Goal: Information Seeking & Learning: Check status

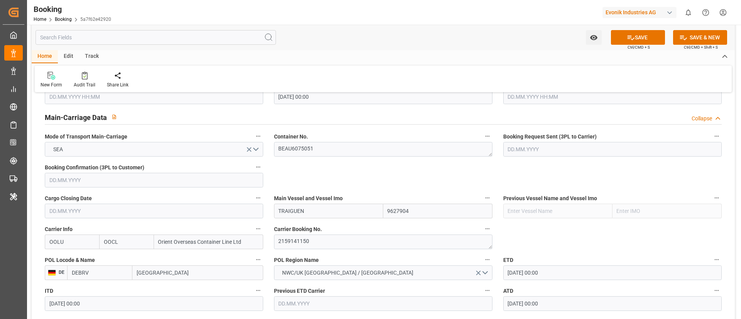
scroll to position [521, 0]
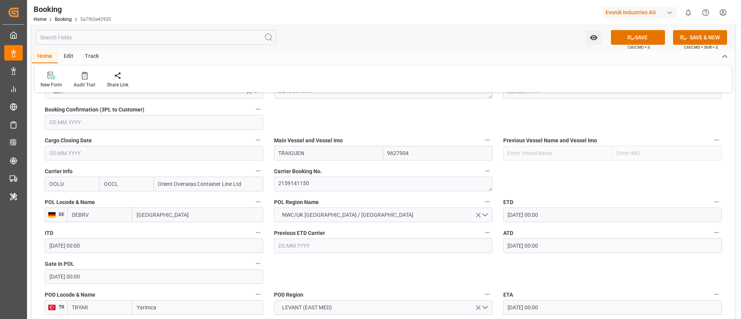
click at [318, 154] on input "TRAIGUEN" at bounding box center [328, 153] width 109 height 15
paste input "NET TRAIGUEN"
drag, startPoint x: 291, startPoint y: 151, endPoint x: 272, endPoint y: 151, distance: 18.9
click at [272, 151] on div "Main Vessel and Vessel Imo NET TRAIGUEN 9627904" at bounding box center [383, 147] width 229 height 31
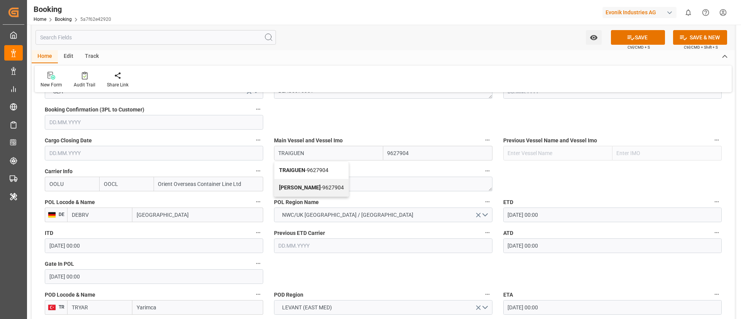
click at [296, 169] on b "TRAIGUEN" at bounding box center [292, 170] width 26 height 6
type input "TRAIGUEN"
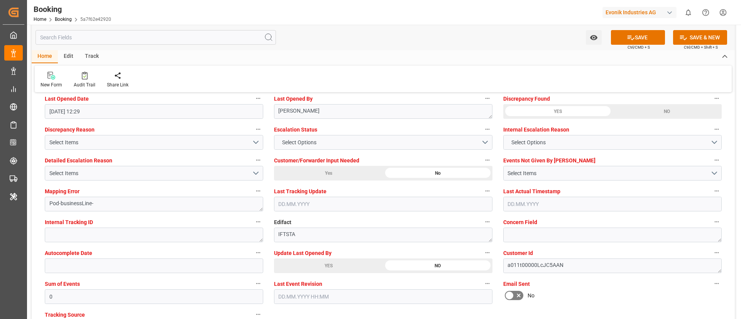
scroll to position [1448, 0]
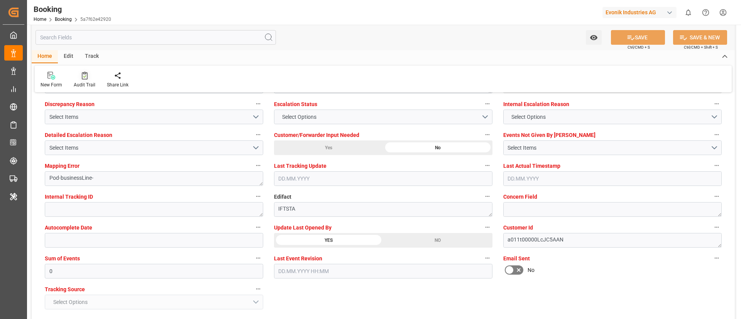
click at [83, 76] on icon at bounding box center [85, 76] width 6 height 8
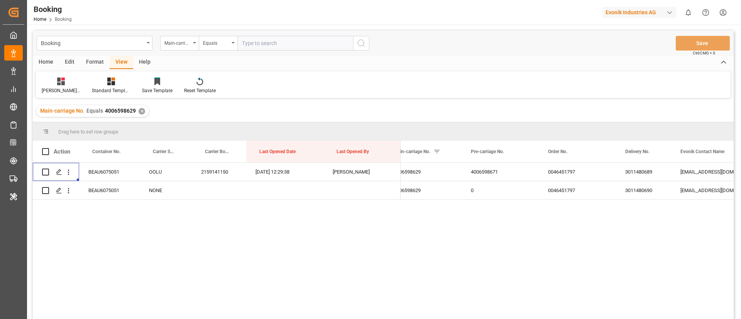
click at [270, 43] on input "text" at bounding box center [295, 43] width 116 height 15
paste input "7001194020"
type input "7001194020"
click at [360, 44] on icon "search button" at bounding box center [361, 43] width 9 height 9
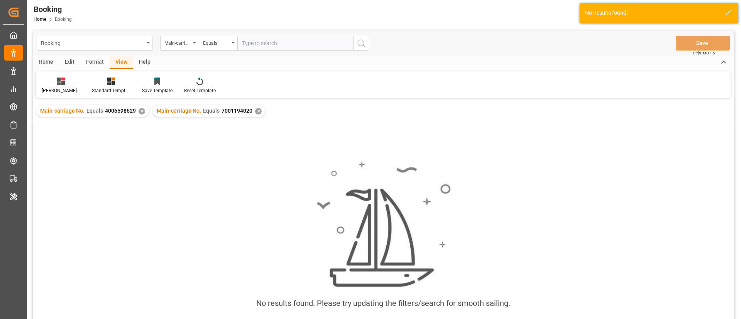
click at [141, 108] on div "✕" at bounding box center [142, 111] width 7 height 7
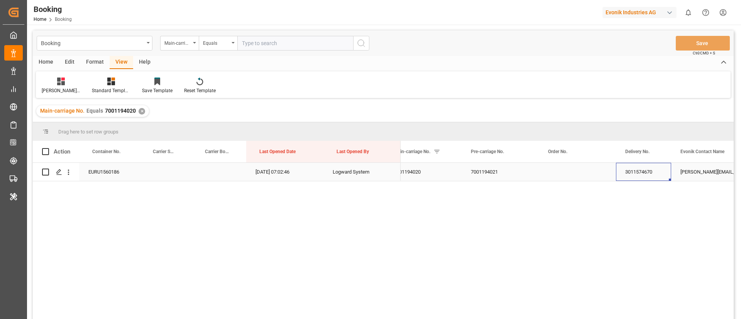
click at [641, 171] on div "3011574670" at bounding box center [643, 172] width 55 height 18
click at [275, 46] on input "text" at bounding box center [295, 43] width 116 height 15
paste input "4006599966"
type input "4006599966"
click at [360, 44] on icon "search button" at bounding box center [361, 43] width 9 height 9
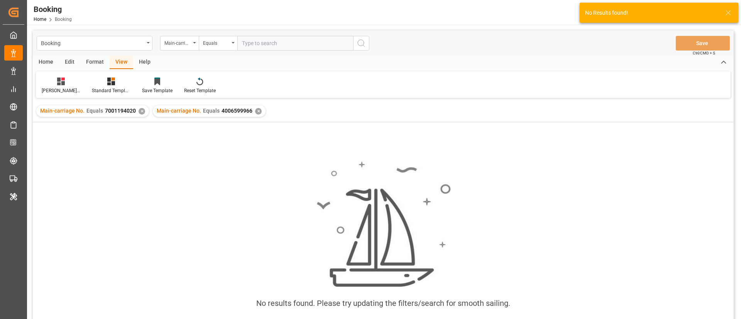
click at [141, 110] on div "✕" at bounding box center [142, 111] width 7 height 7
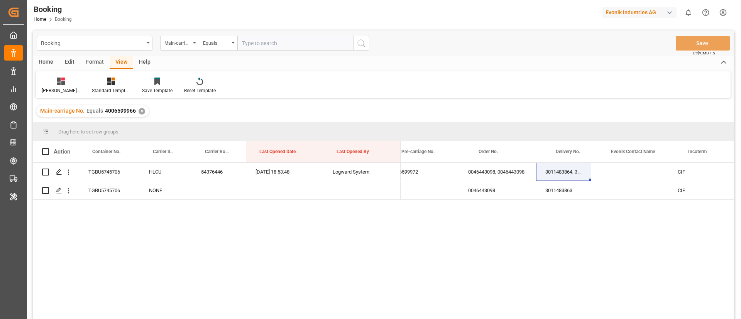
scroll to position [0, 1106]
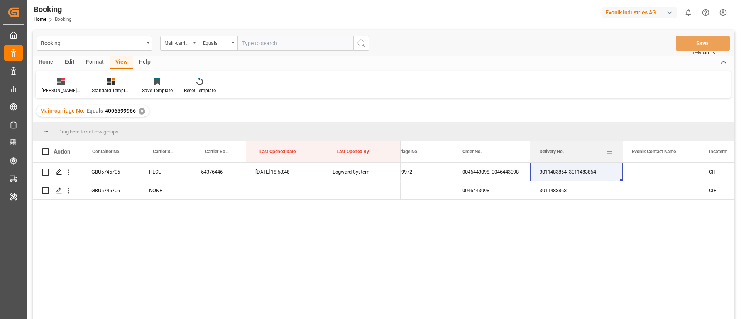
drag, startPoint x: 585, startPoint y: 150, endPoint x: 622, endPoint y: 150, distance: 37.1
click at [622, 150] on div at bounding box center [622, 152] width 3 height 22
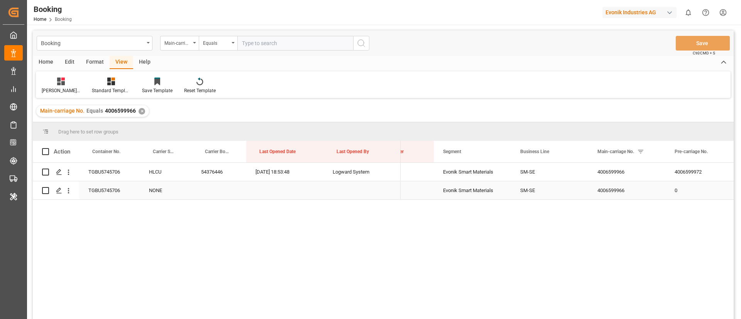
scroll to position [0, 741]
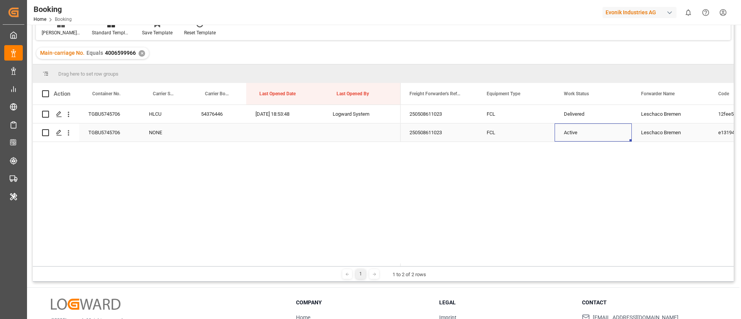
click at [579, 130] on div "Active" at bounding box center [593, 133] width 77 height 18
click at [579, 130] on span "Active" at bounding box center [574, 128] width 15 height 8
click at [568, 173] on div "Cancel" at bounding box center [594, 172] width 56 height 8
click at [511, 134] on div "FCL" at bounding box center [516, 133] width 77 height 18
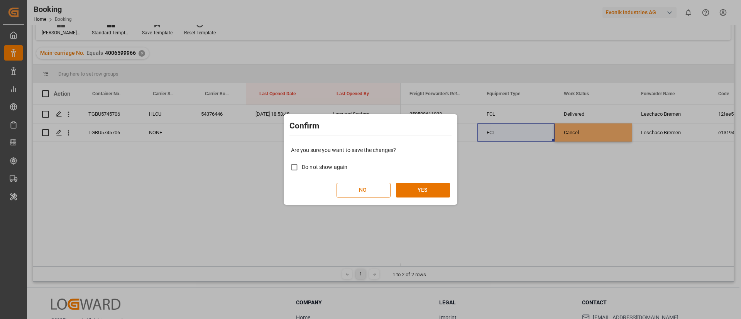
click at [358, 191] on button "NO" at bounding box center [364, 190] width 54 height 15
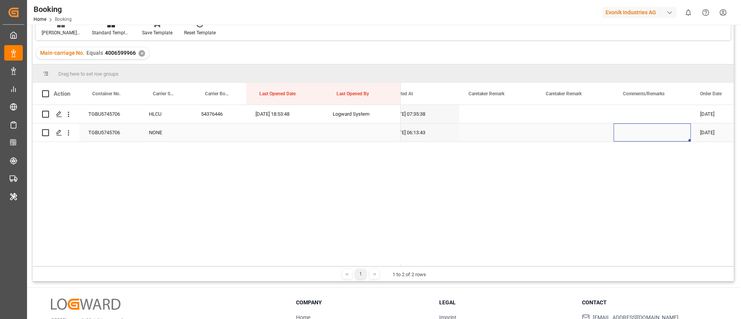
click at [636, 134] on div "Press SPACE to select this row." at bounding box center [652, 133] width 77 height 18
click at [633, 132] on input "Press SPACE to select this row." at bounding box center [652, 128] width 65 height 15
type input "Duplicate booking created"
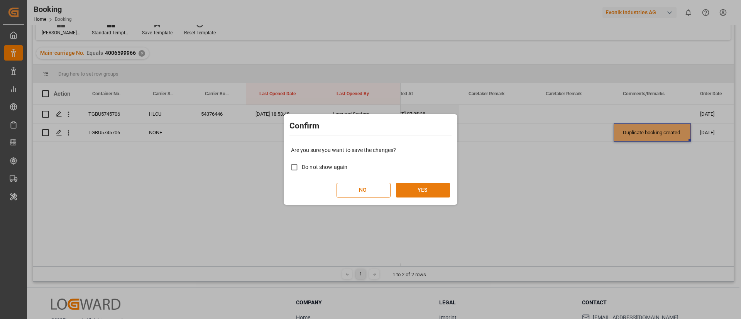
click at [437, 187] on button "YES" at bounding box center [423, 190] width 54 height 15
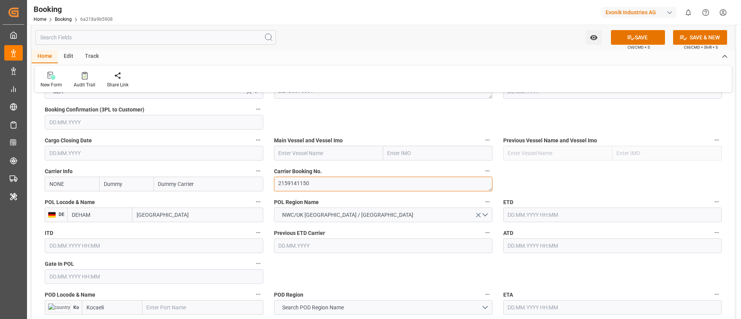
scroll to position [405, 0]
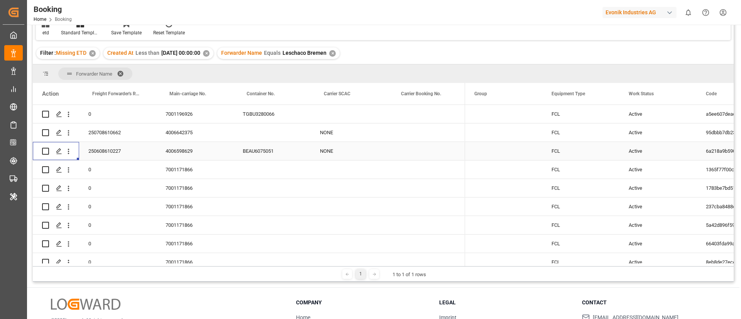
scroll to position [1622, 0]
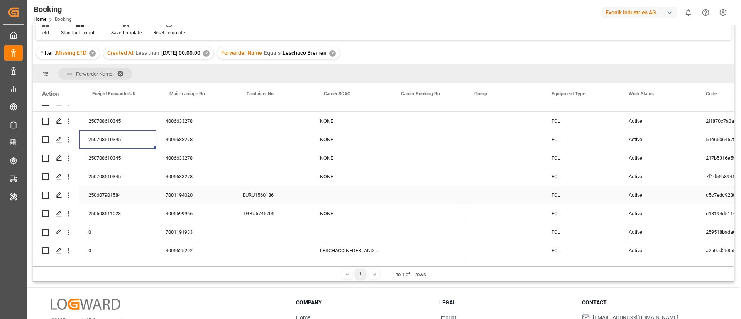
click at [112, 197] on div "250607901584" at bounding box center [117, 195] width 77 height 18
click at [181, 200] on div "7001194020" at bounding box center [194, 195] width 77 height 18
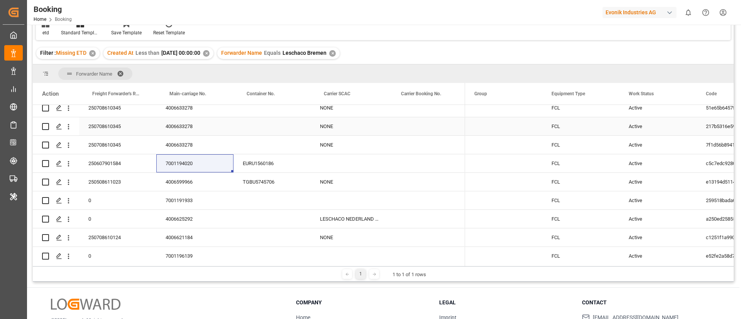
scroll to position [1738, 0]
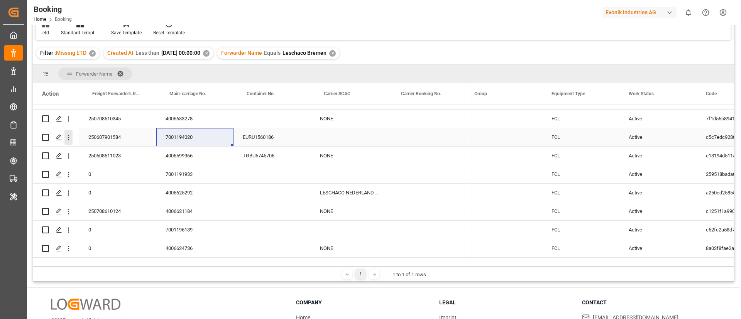
click at [72, 141] on icon "open menu" at bounding box center [68, 138] width 8 height 8
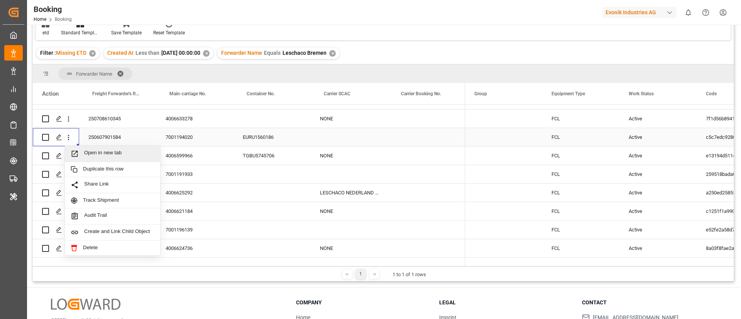
click at [95, 155] on span "Open in new tab" at bounding box center [119, 154] width 70 height 8
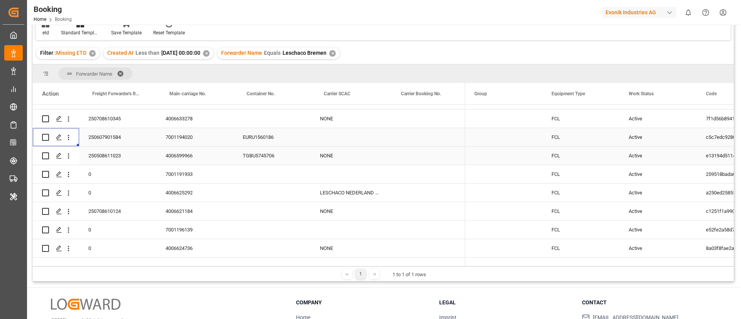
click at [116, 159] on div "250508611023" at bounding box center [117, 156] width 77 height 18
click at [190, 152] on div "4006599966" at bounding box center [194, 156] width 77 height 18
click at [70, 156] on icon "open menu" at bounding box center [68, 156] width 8 height 8
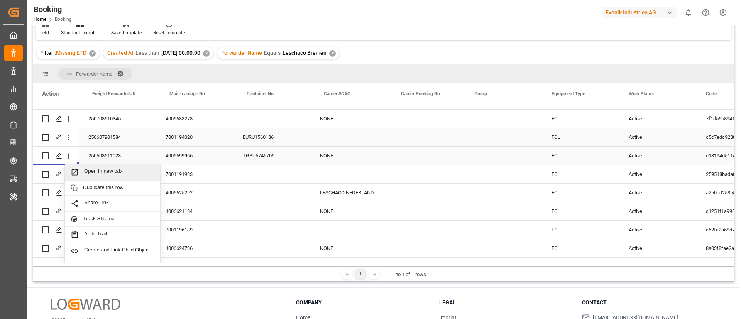
click at [93, 171] on span "Open in new tab" at bounding box center [119, 172] width 70 height 8
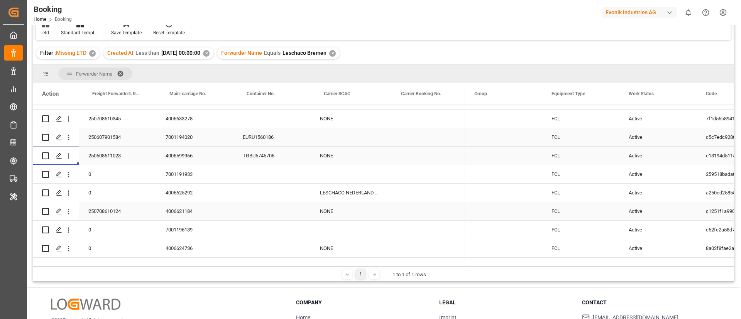
click at [117, 210] on div "250708610124" at bounding box center [117, 211] width 77 height 18
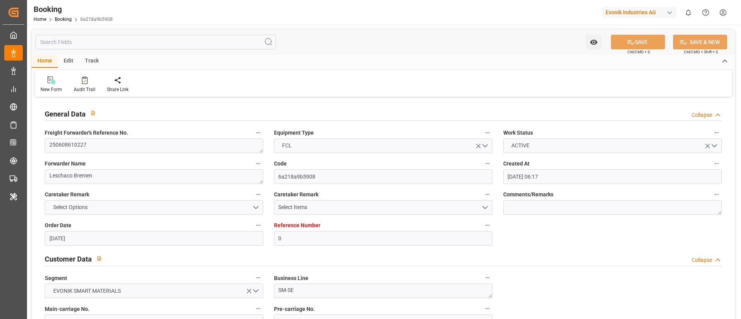
type input "[DATE] 06:17"
type input "[DATE]"
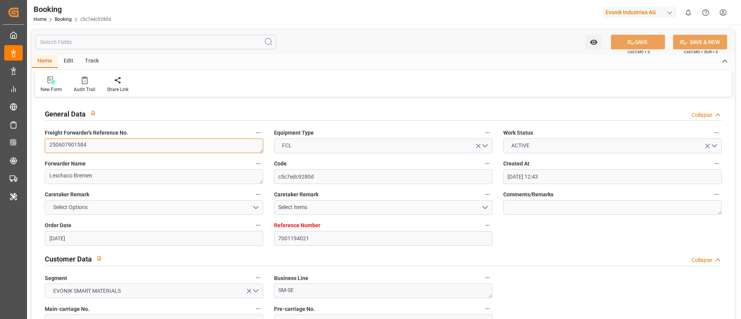
click at [139, 146] on textarea "250607901584" at bounding box center [154, 146] width 219 height 15
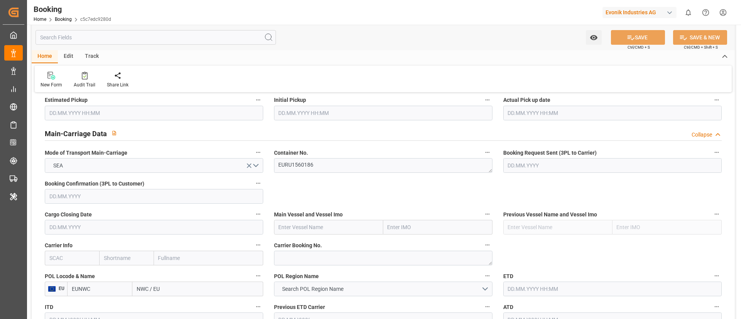
scroll to position [463, 0]
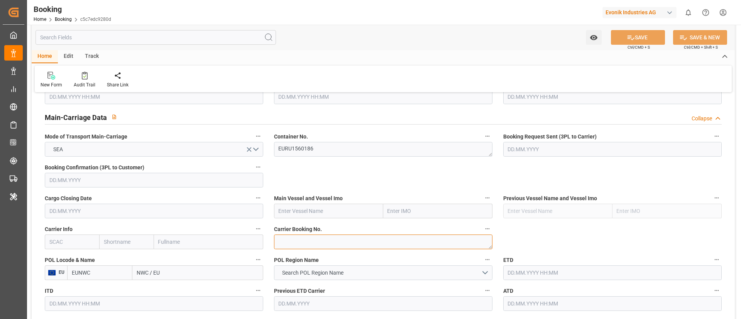
click at [316, 238] on textarea at bounding box center [383, 242] width 219 height 15
paste textarea "22258168"
type textarea "22258168"
click at [77, 244] on input "text" at bounding box center [72, 242] width 54 height 15
click at [56, 260] on b "HLCU" at bounding box center [57, 259] width 14 height 6
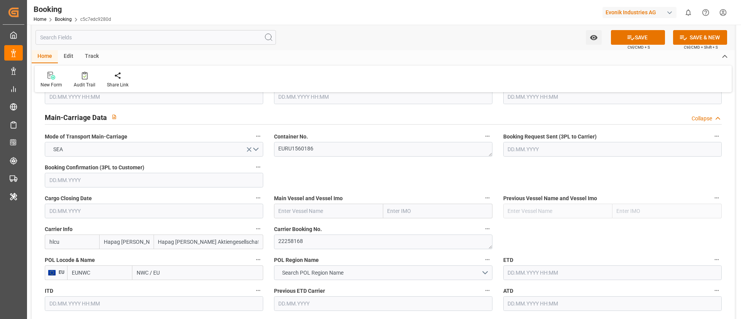
type input "HLCU"
type input "Hapag Lloyd"
type input "Hapag Lloyd Aktiengesellschaft"
type input "HLCU"
click at [300, 209] on input "text" at bounding box center [328, 211] width 109 height 15
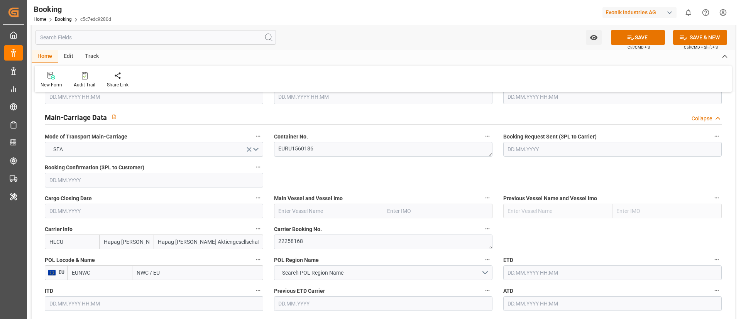
paste input "NINGBO EXPRESS"
click at [308, 227] on b "NINGBO EXPRESS" at bounding box center [301, 228] width 45 height 6
type input "NINGBO EXPRESS"
type input "9229843"
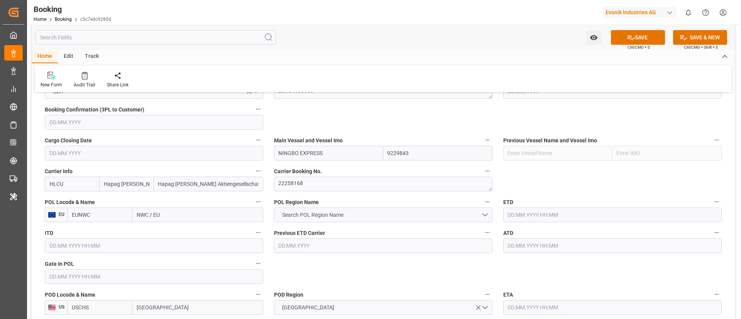
type input "NINGBO EXPRESS"
click at [166, 217] on input "NWC / EU" at bounding box center [197, 215] width 131 height 15
paste input "ANTWERP"
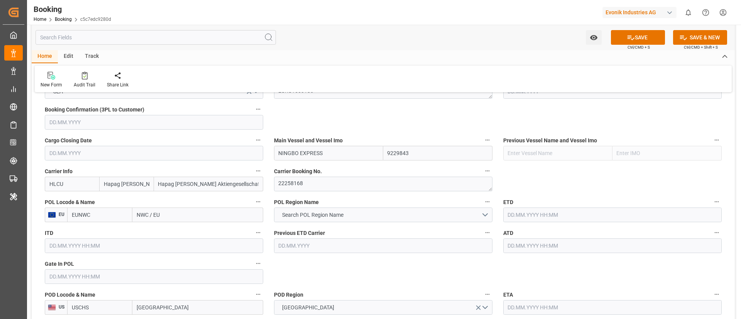
type input "ANTWERP"
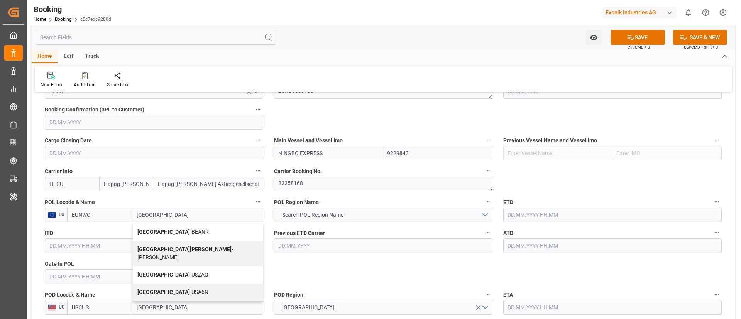
click at [166, 231] on span "Antwerp - BEANR" at bounding box center [172, 232] width 71 height 6
type input "BEANR"
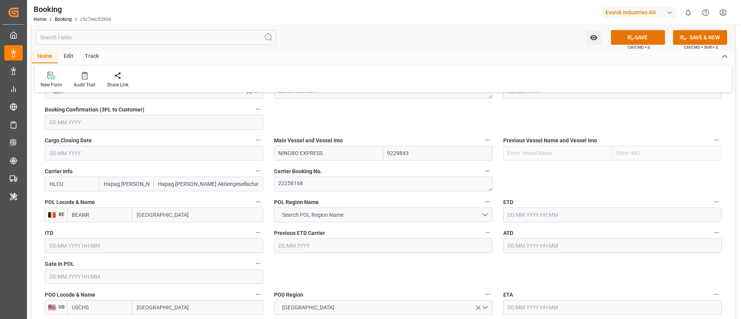
type input "Antwerp"
drag, startPoint x: 319, startPoint y: 217, endPoint x: 355, endPoint y: 183, distance: 48.9
click at [319, 216] on span "Search POL Region Name" at bounding box center [312, 215] width 69 height 8
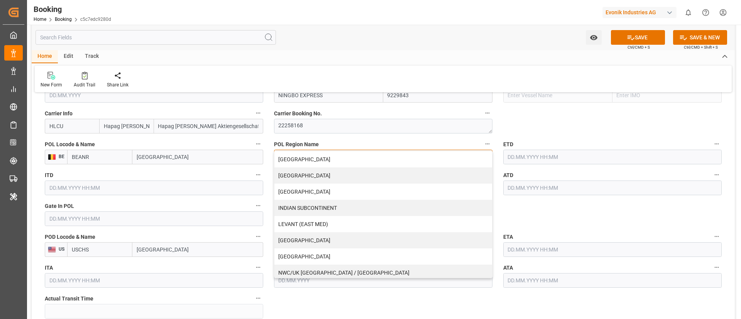
scroll to position [165, 0]
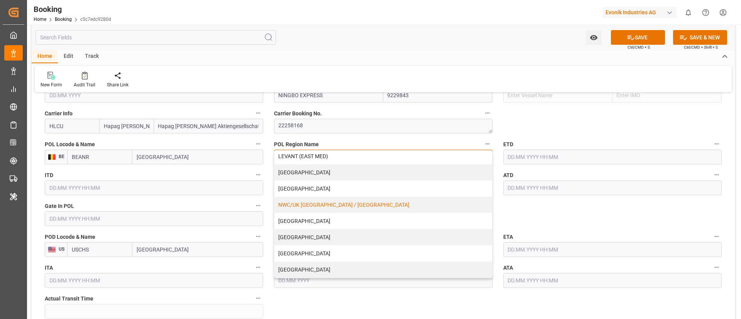
click at [330, 207] on div "NWC/UK [GEOGRAPHIC_DATA] / [GEOGRAPHIC_DATA]" at bounding box center [384, 205] width 218 height 16
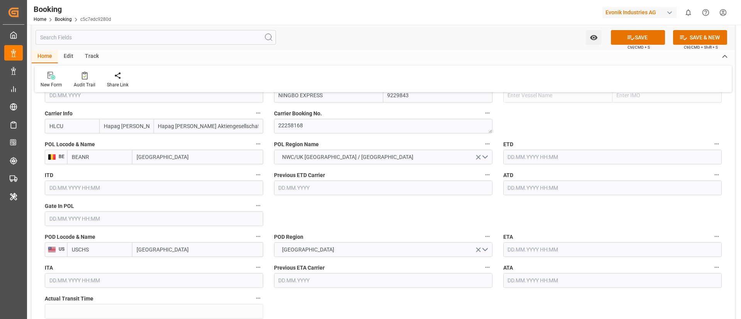
click at [104, 221] on input "text" at bounding box center [154, 219] width 219 height 15
paste input "2025-06-19"
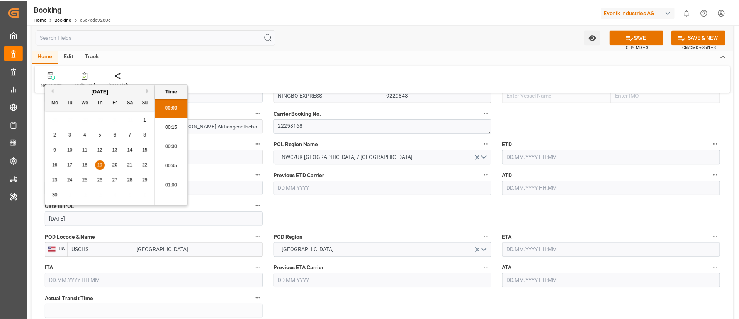
scroll to position [1354, 0]
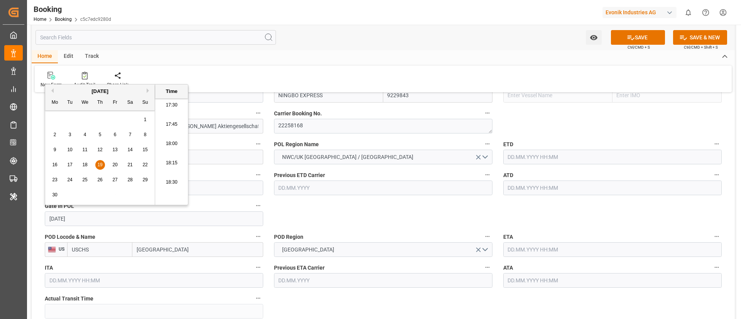
click at [100, 161] on div "19" at bounding box center [100, 165] width 10 height 9
type input "19.06.2025 00:00"
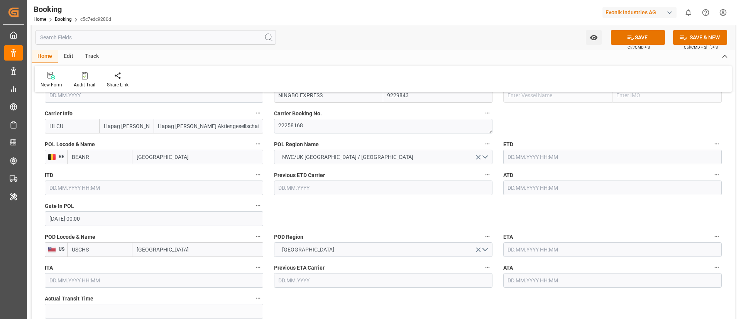
click at [573, 187] on input "text" at bounding box center [613, 188] width 219 height 15
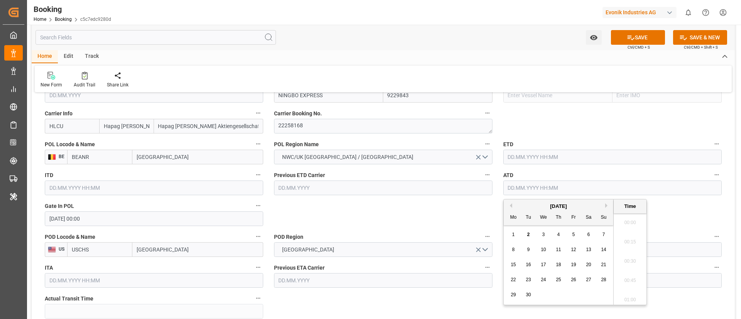
paste input "2025-06-29"
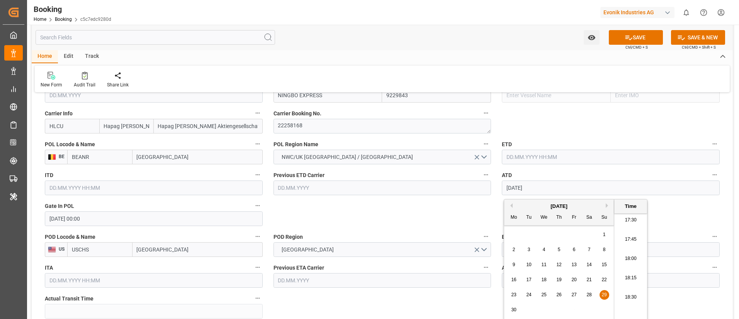
click at [604, 294] on span "29" at bounding box center [603, 294] width 5 height 5
type input "29.06.2025 00:00"
click at [559, 185] on input "29.06.2025 00:00" at bounding box center [611, 188] width 218 height 15
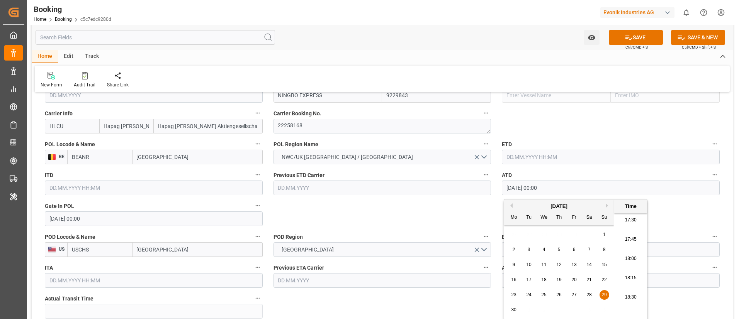
click at [541, 153] on input "text" at bounding box center [611, 157] width 218 height 15
paste input "29.06.2025 00:00"
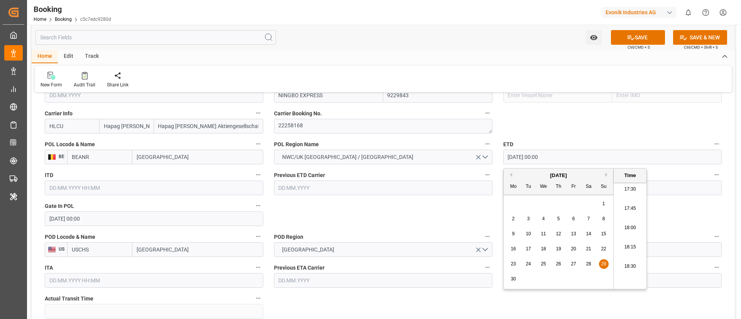
type input "29.06.2025 00:00"
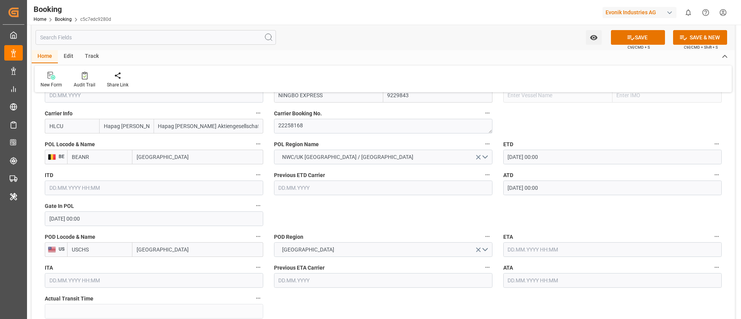
click at [535, 250] on input "text" at bounding box center [613, 250] width 219 height 15
paste input "2025-07-15"
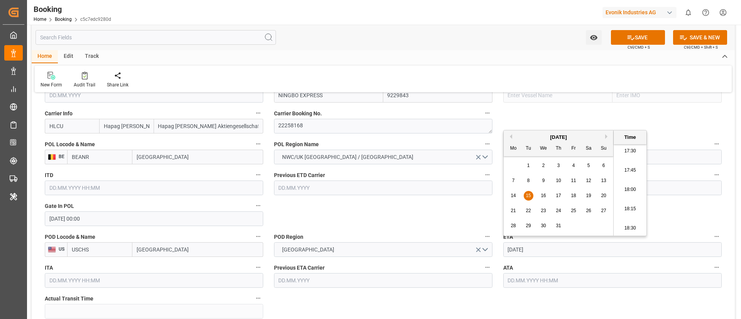
click at [530, 195] on span "15" at bounding box center [528, 195] width 5 height 5
type input "15.07.2025 00:00"
click at [565, 253] on input "15.07.2025 00:00" at bounding box center [613, 250] width 219 height 15
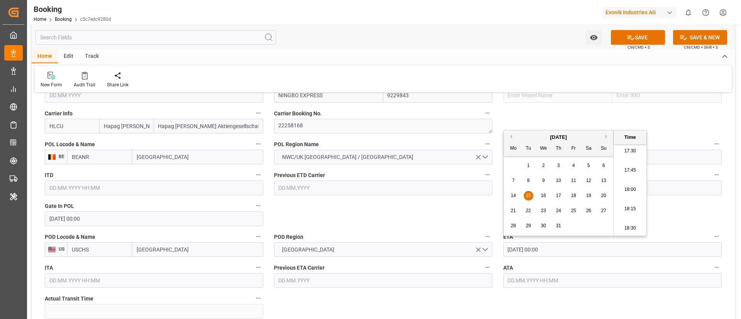
click at [532, 282] on input "text" at bounding box center [613, 280] width 219 height 15
paste input "15.07.2025 00:00"
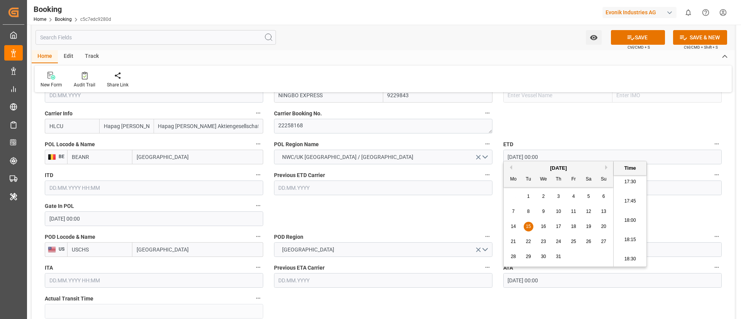
type input "15.07.2025 00:00"
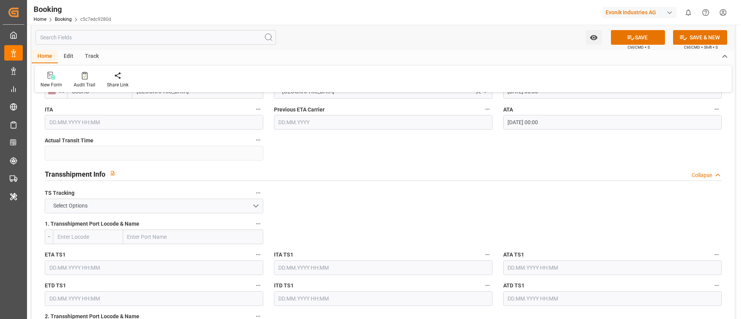
scroll to position [753, 0]
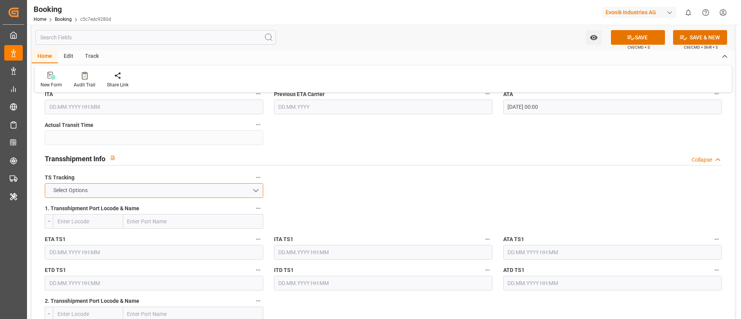
click at [172, 190] on button "Select Options" at bounding box center [154, 190] width 219 height 15
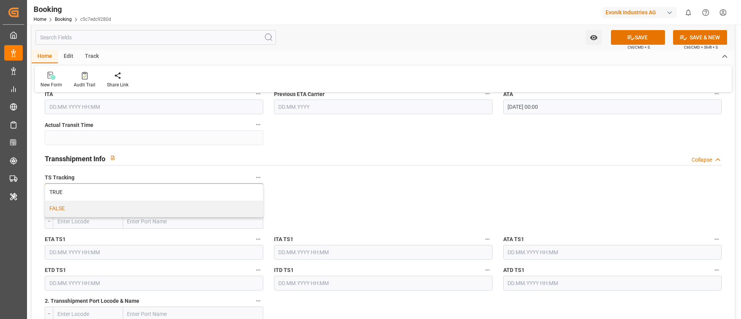
click at [163, 208] on div "FALSE" at bounding box center [154, 209] width 218 height 16
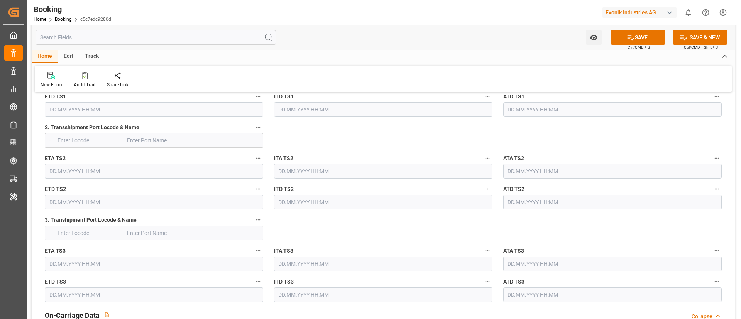
scroll to position [1043, 0]
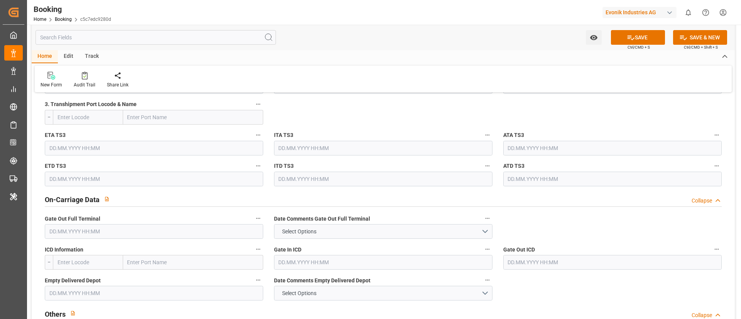
click at [132, 231] on input "text" at bounding box center [154, 231] width 219 height 15
paste input "2025-07-17"
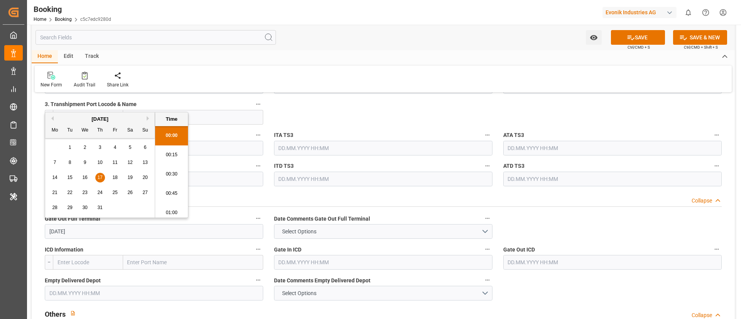
scroll to position [1354, 0]
click at [100, 178] on span "17" at bounding box center [99, 177] width 5 height 5
type input "17.07.2025 00:00"
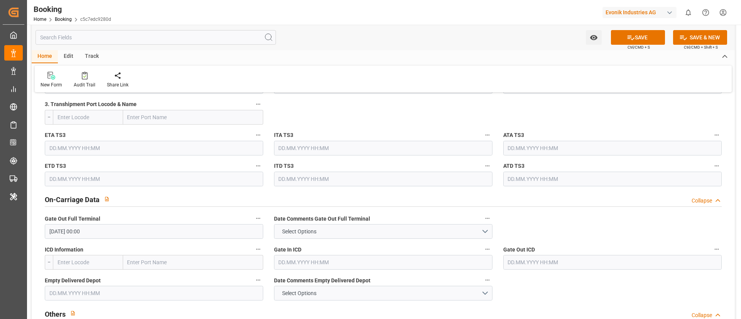
click at [327, 79] on div "New Form Audit Trail Share Link" at bounding box center [383, 79] width 697 height 27
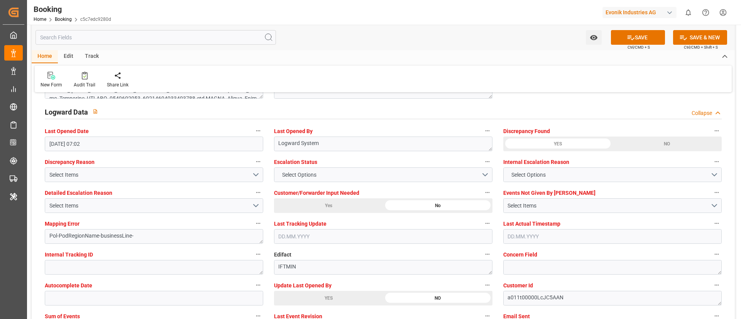
scroll to position [1448, 0]
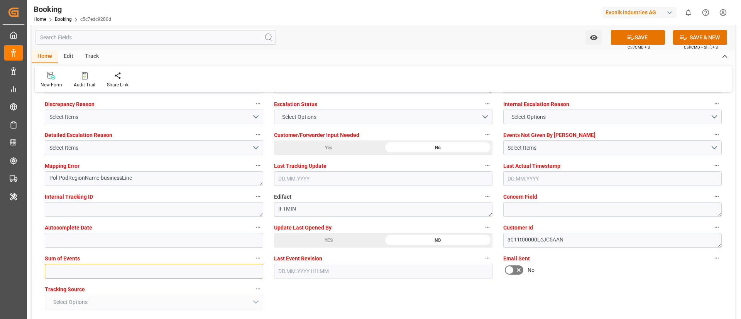
click at [131, 269] on input "text" at bounding box center [154, 271] width 219 height 15
type input "0"
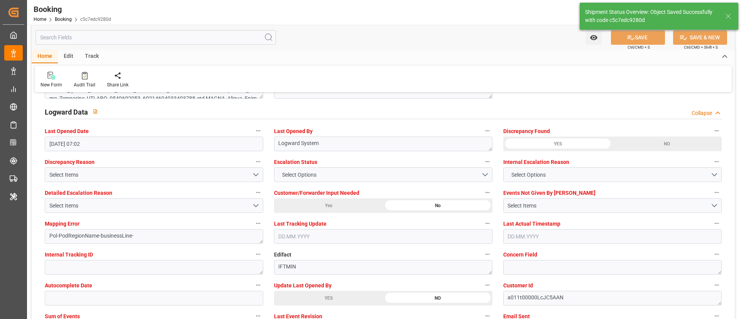
type textarea "NWC/UK North West Continent / UK_USCHS_HLCU_SM-SE"
type textarea "Vismitha Mahadev"
type textarea "businessLine-"
type input "16"
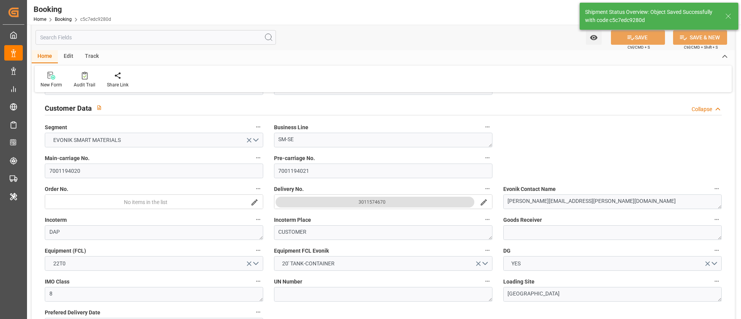
type input "29.06.2025 00:00"
type input "15.07.2025 00:00"
type input "02.09.2025 12:31"
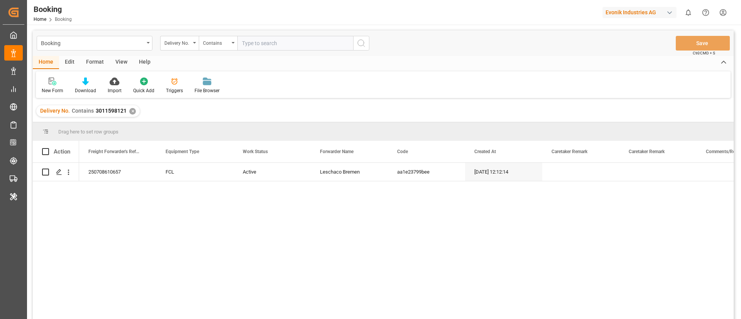
click at [288, 40] on input "text" at bounding box center [295, 43] width 116 height 15
paste input "3011574670"
type input "3011574670"
click at [361, 43] on icon "search button" at bounding box center [361, 43] width 9 height 9
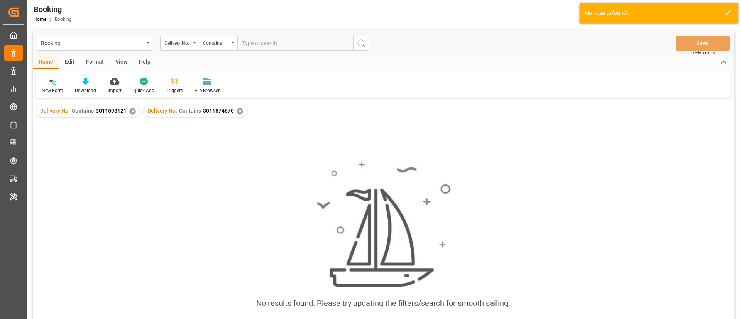
click at [132, 112] on div "✕" at bounding box center [132, 111] width 7 height 7
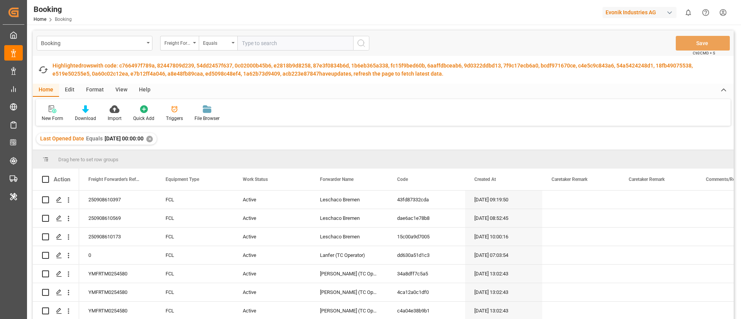
click at [117, 91] on div "View" at bounding box center [122, 90] width 24 height 13
click at [56, 112] on div at bounding box center [49, 109] width 15 height 8
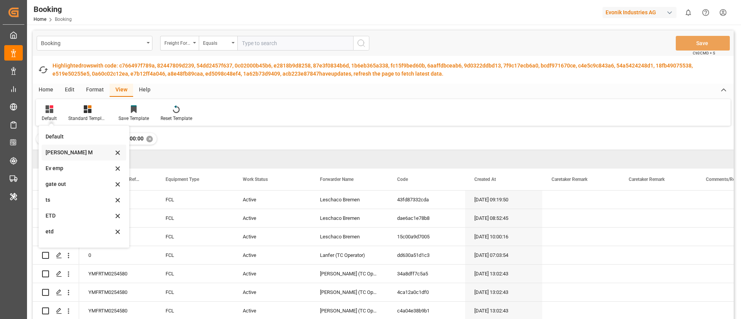
click at [71, 151] on div "[PERSON_NAME] M" at bounding box center [80, 153] width 68 height 8
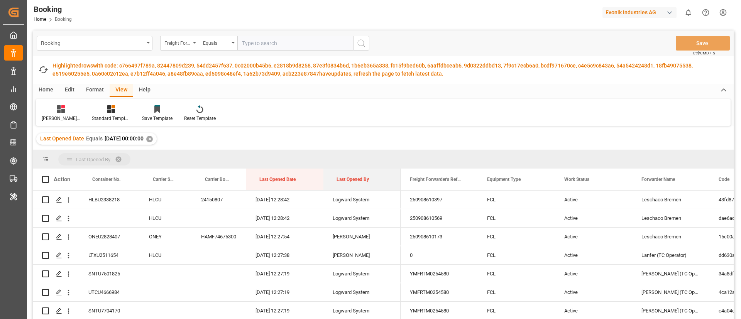
drag, startPoint x: 343, startPoint y: 183, endPoint x: 345, endPoint y: 164, distance: 19.4
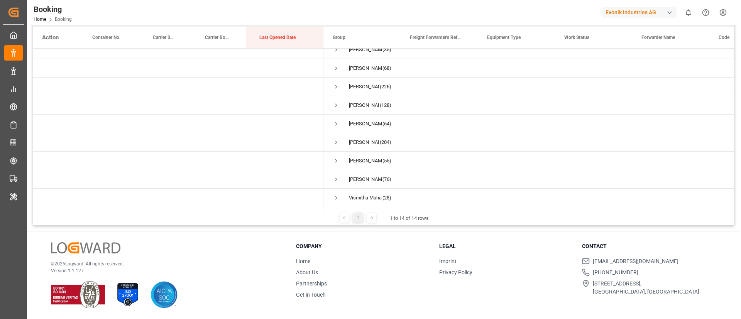
scroll to position [56, 0]
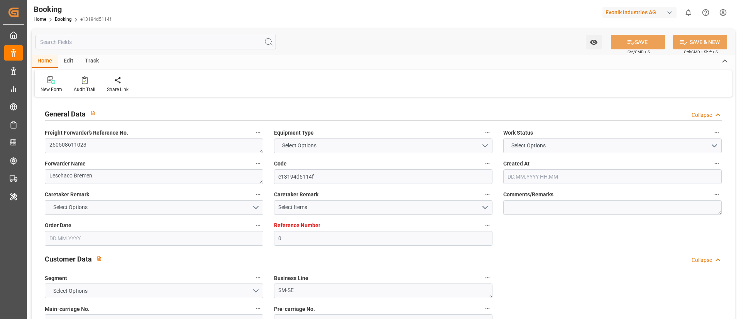
type textarea "250508611023"
type textarea "Leschaco Bremen"
type input "e13194d5114f"
type input "0"
type textarea "SM-SE"
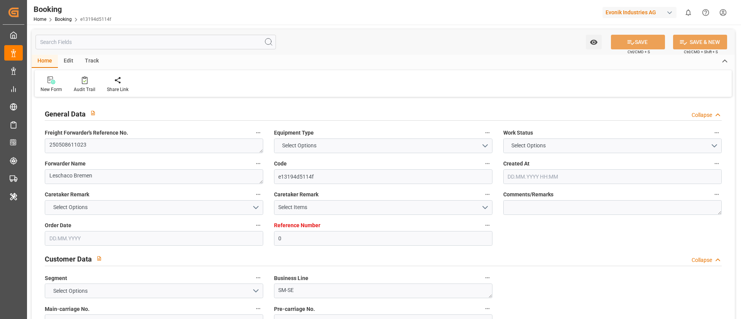
type input "4006599966"
type textarea "CIF"
type textarea "[GEOGRAPHIC_DATA],[GEOGRAPHIC_DATA]"
type textarea "Evonik Plant 0000503293"
type textarea "Hombourg"
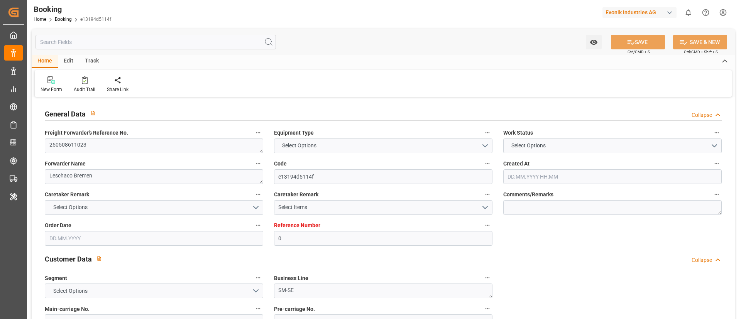
type textarea "TGBU5745706"
type input "NONE"
type input "[GEOGRAPHIC_DATA]"
type input "[GEOGRAPHIC_DATA], [GEOGRAPHIC_DATA]"
type textarea "INPUT_Evonik_Seeburger_LoadTenderOcean_1002871433_20250618080859995.xml"
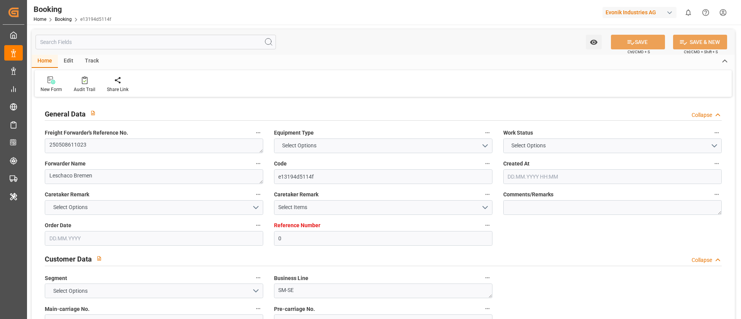
type textarea "NWC/[GEOGRAPHIC_DATA] [GEOGRAPHIC_DATA] Continent / [GEOGRAPHIC_DATA]-SE"
type textarea "INPUT_Evonik_Seeburger_LoadTenderOcean_1002871433_20250618080859995.xml"
type textarea "1002871433"
type textarea "businessLine-businessLineCode-"
type textarea "EVONIK Load Tender XML"
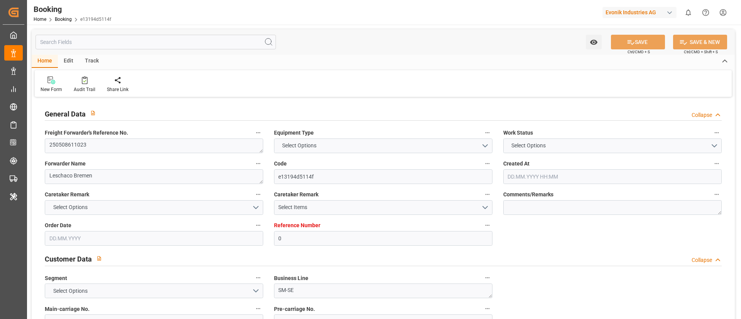
type textarea "a011t00000LcJC5AAN"
type textarea "No"
type input "0"
type input "Dummy"
type input "Dummy Carrier"
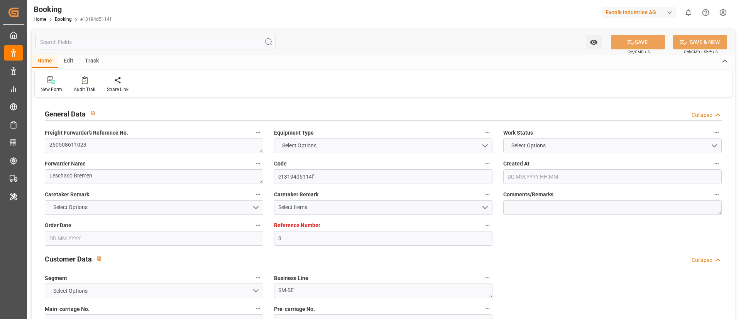
type input "DEHAM"
type input "JPNGO"
type input "[DATE] 06:13"
type input "[DATE]"
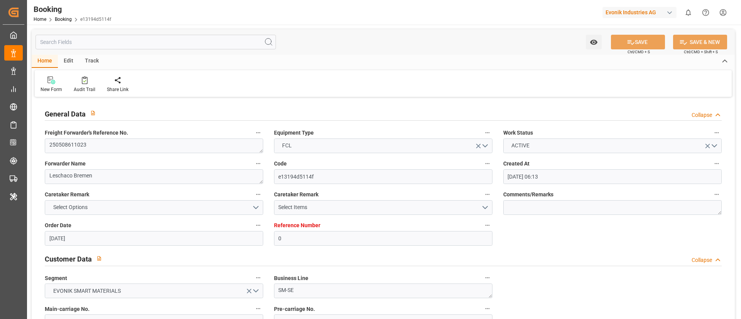
type input "[DATE]"
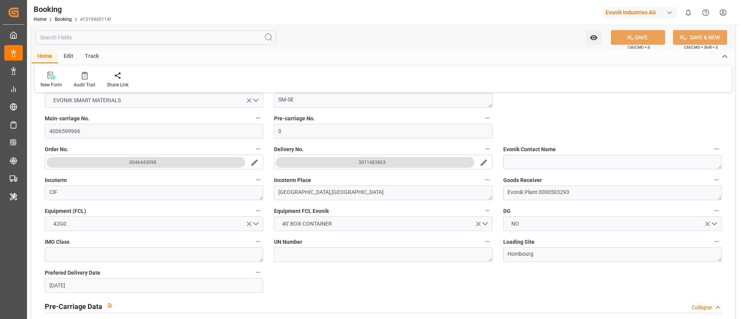
scroll to position [174, 0]
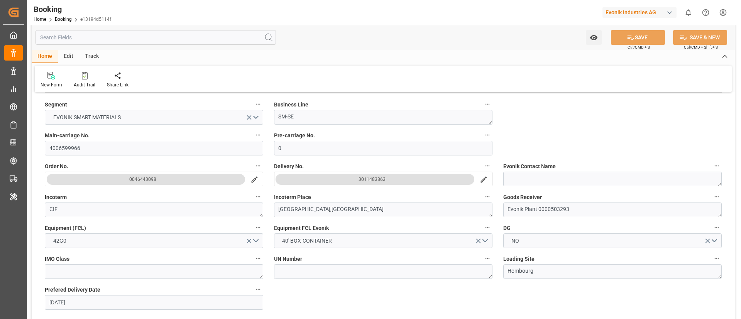
click at [393, 179] on button "3011483863" at bounding box center [375, 179] width 199 height 11
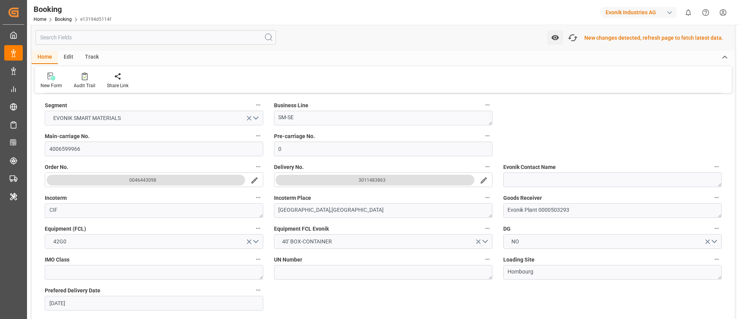
scroll to position [175, 0]
click at [574, 39] on icon "button" at bounding box center [573, 38] width 12 height 12
